Goal: Task Accomplishment & Management: Use online tool/utility

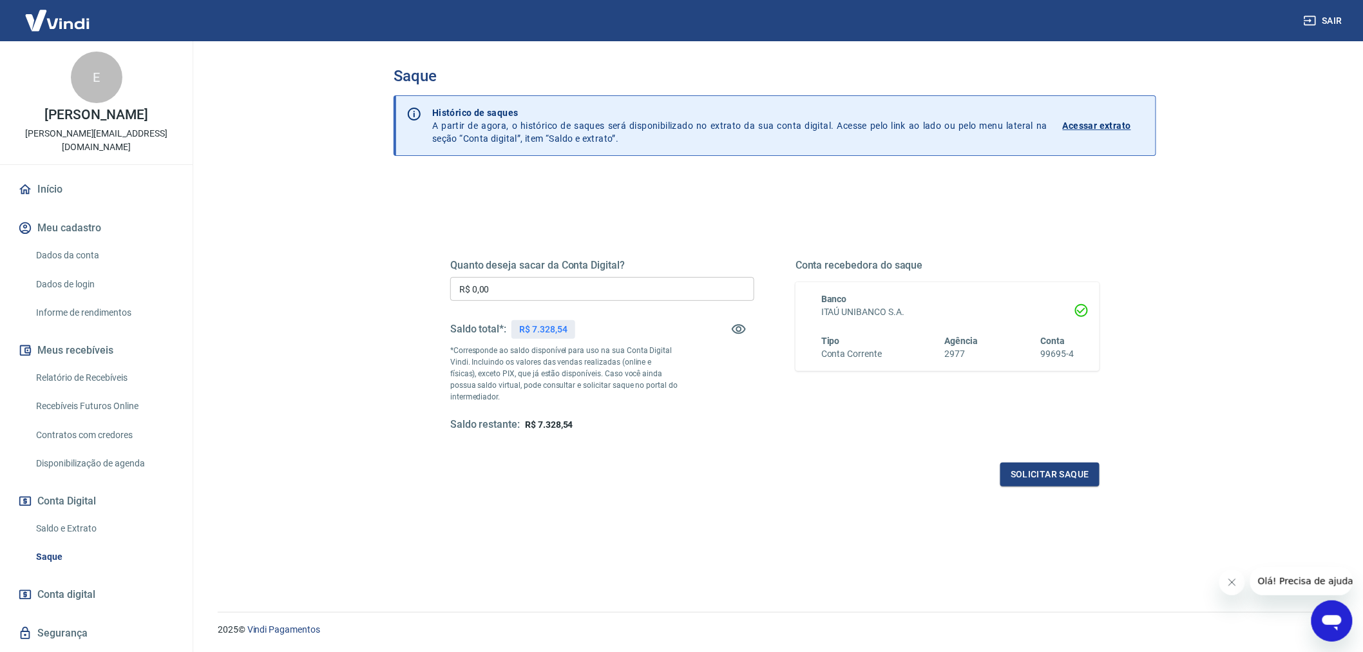
click at [499, 286] on input "R$ 0,00" at bounding box center [602, 289] width 304 height 24
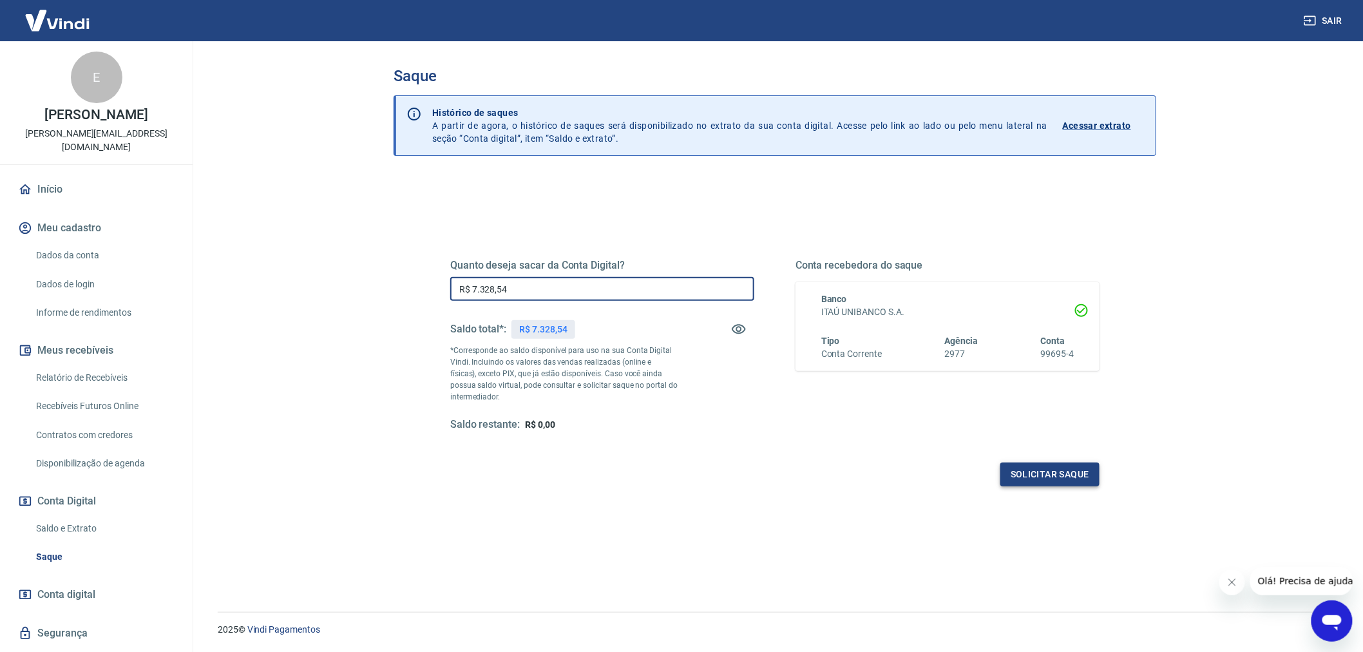
type input "R$ 7.328,54"
click at [1077, 481] on button "Solicitar saque" at bounding box center [1050, 475] width 99 height 24
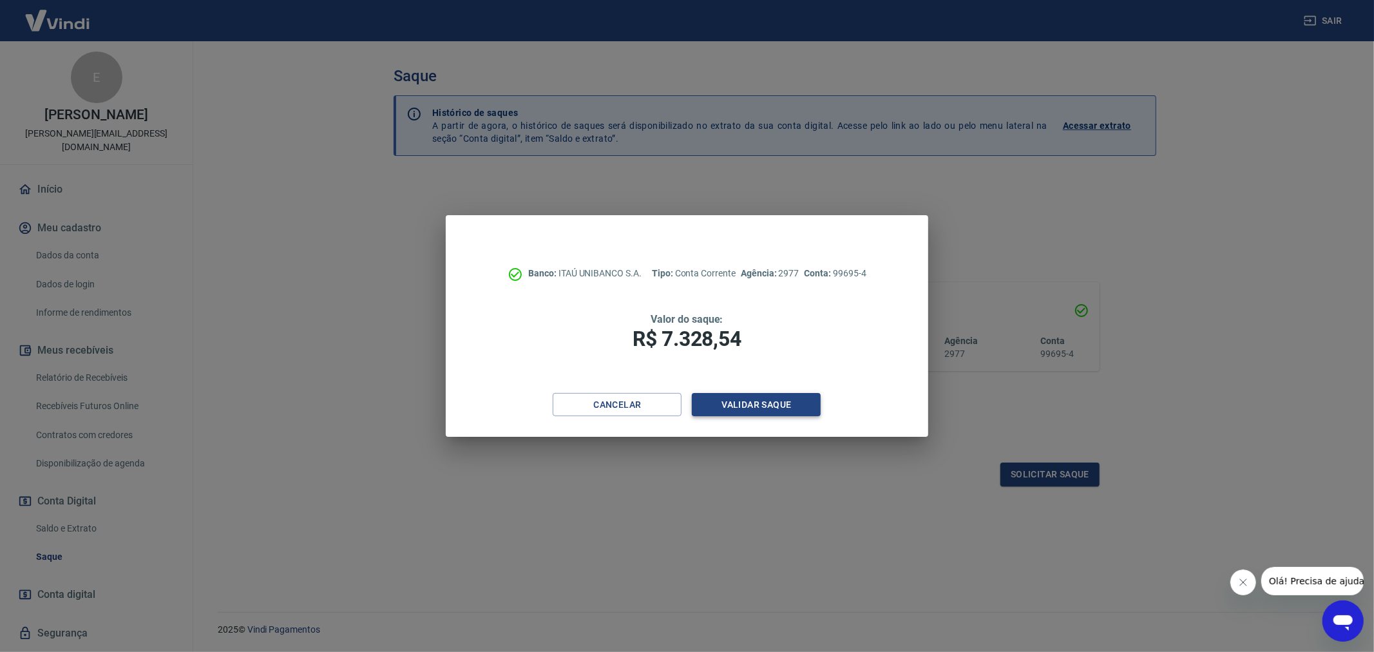
click at [773, 400] on button "Validar saque" at bounding box center [756, 405] width 129 height 24
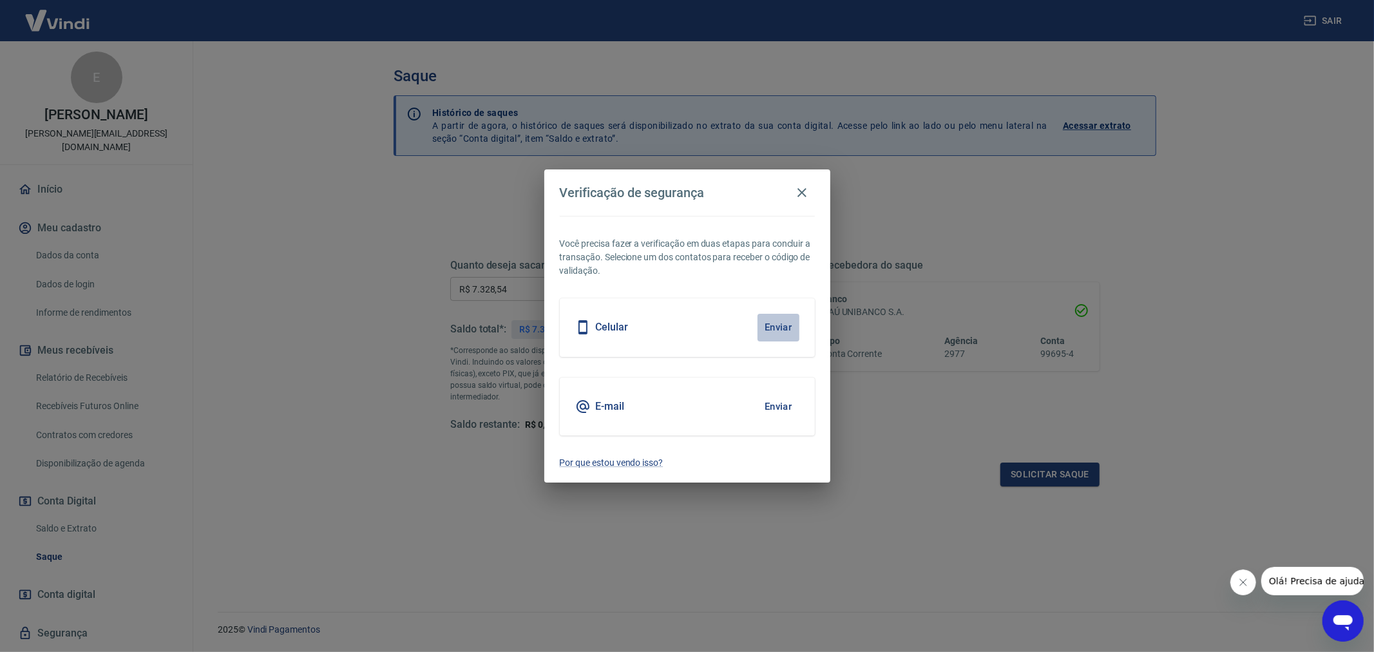
click at [783, 327] on button "Enviar" at bounding box center [779, 327] width 42 height 27
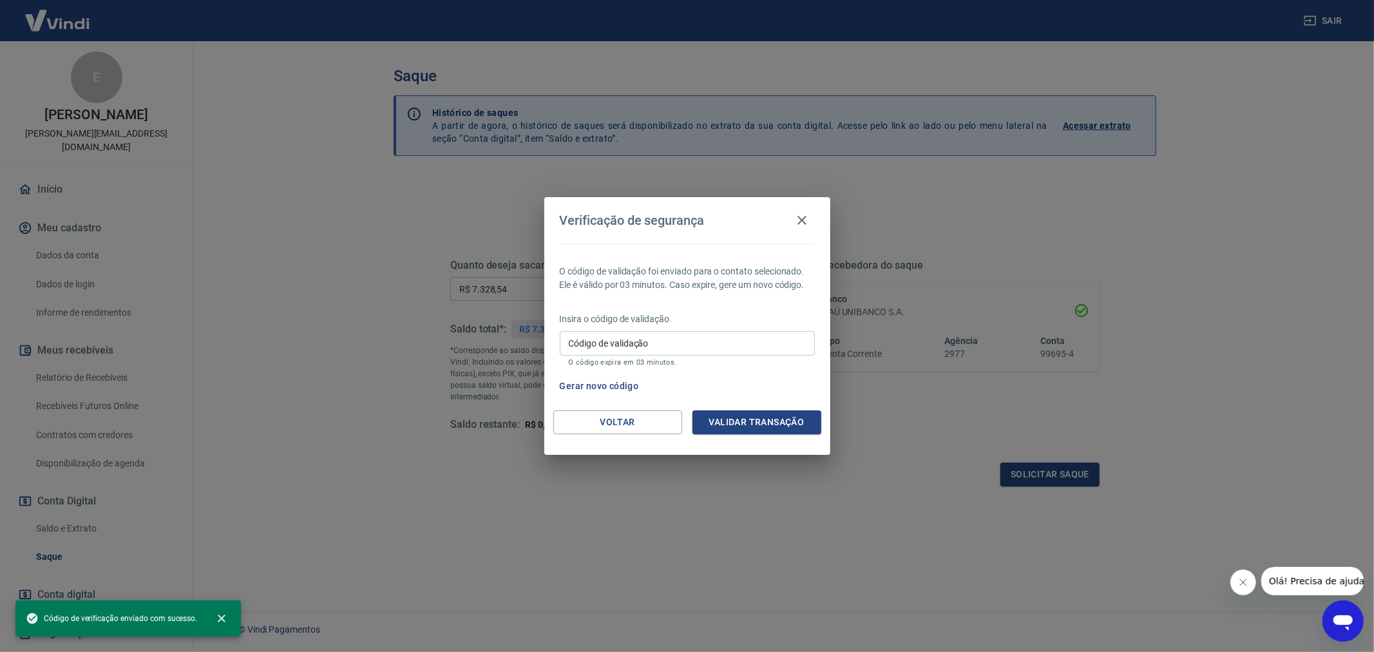
click at [620, 340] on input "Código de validação" at bounding box center [687, 343] width 255 height 24
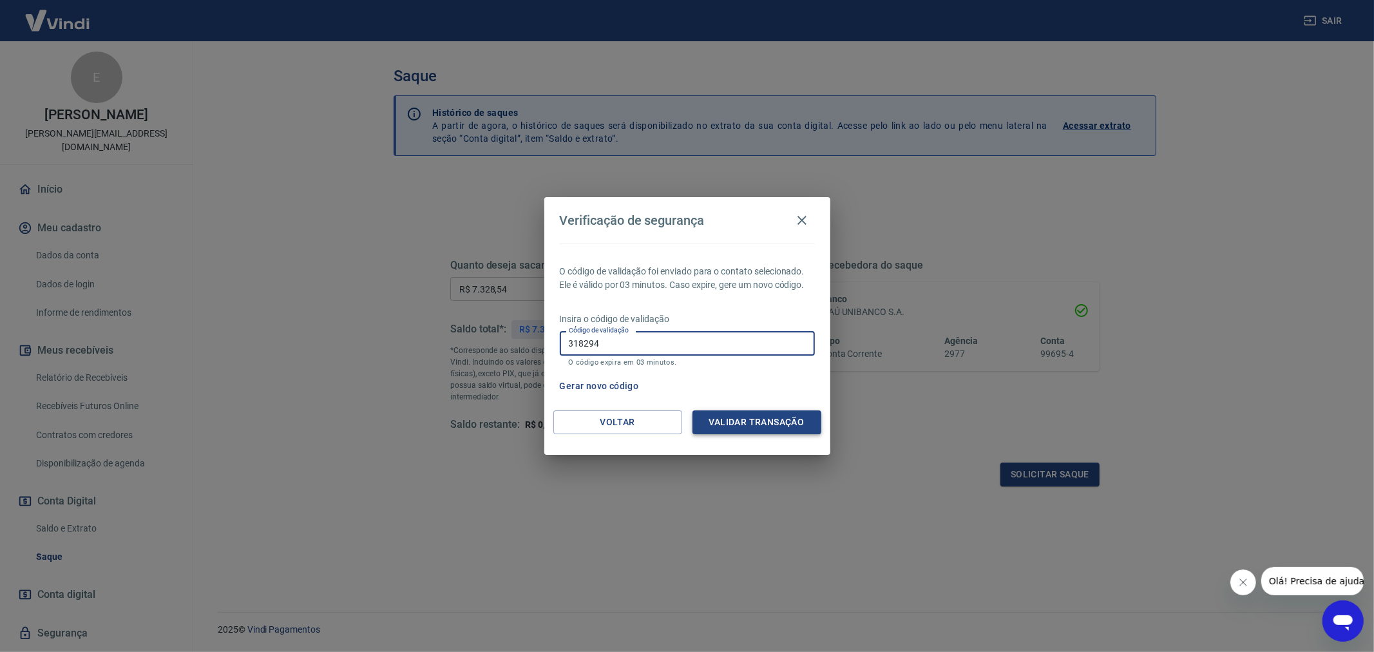
type input "318294"
click at [736, 416] on button "Validar transação" at bounding box center [757, 422] width 129 height 24
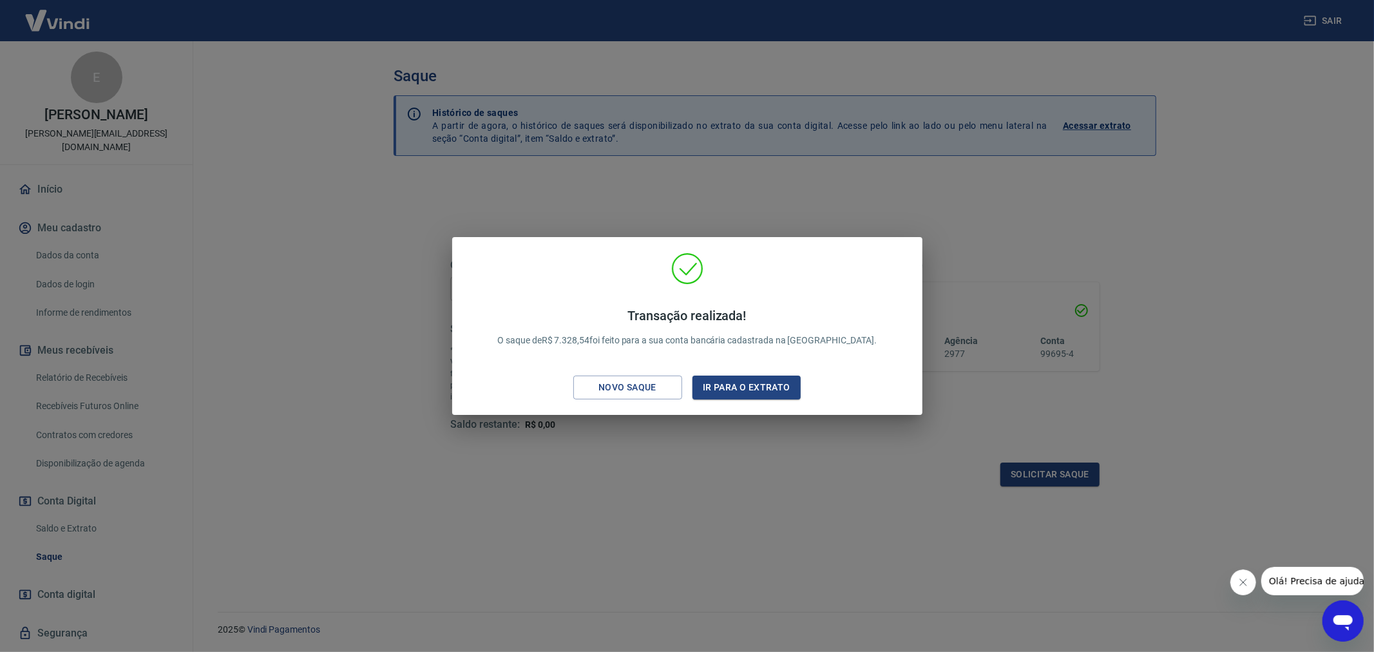
click at [1169, 281] on div "Transação realizada! O saque de R$ 7.328,54 foi feito para a sua conta bancária…" at bounding box center [687, 326] width 1374 height 652
